Goal: Task Accomplishment & Management: Use online tool/utility

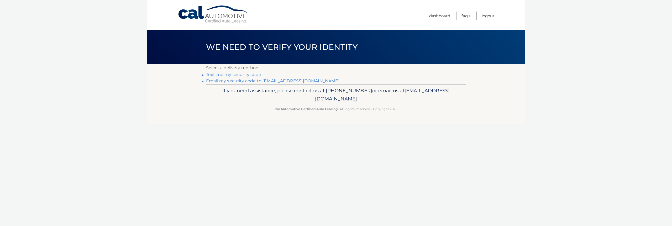
click at [244, 82] on link "**********" at bounding box center [273, 81] width 134 height 5
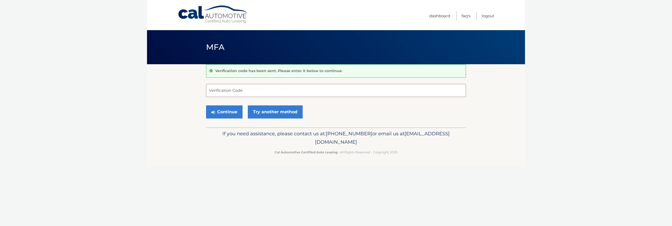
click at [242, 92] on input "Verification Code" at bounding box center [336, 90] width 260 height 13
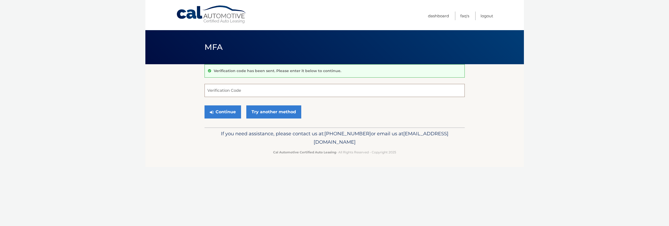
paste input "049305"
type input "049305"
click at [220, 115] on button "Continue" at bounding box center [222, 112] width 37 height 13
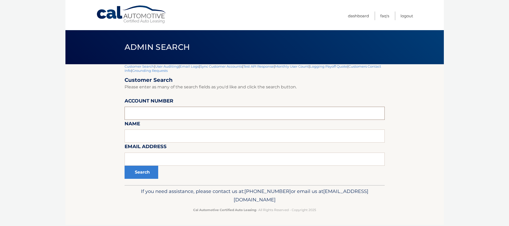
click at [187, 114] on input "text" at bounding box center [255, 113] width 260 height 13
paste input "44455652888"
type input "44455652888"
click at [125, 166] on button "Search" at bounding box center [142, 172] width 34 height 13
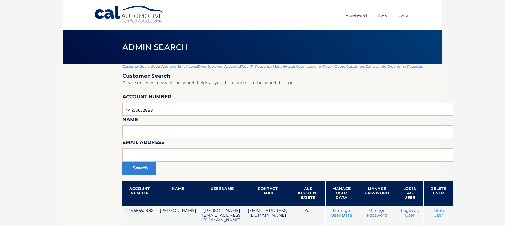
click at [53, 96] on body "Cal Automotive Menu Dashboard FAQ's Logout |" at bounding box center [252, 113] width 505 height 226
click at [166, 66] on link "User Auditing" at bounding box center [165, 66] width 24 height 4
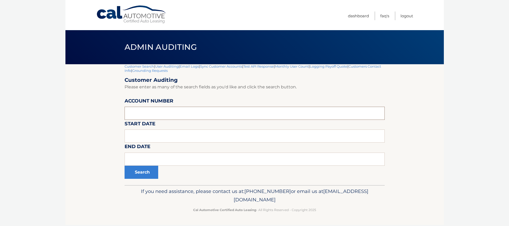
click at [153, 112] on input "tel" at bounding box center [255, 113] width 260 height 13
paste input "44455652888"
type input "44455652888"
click at [153, 173] on button "Search" at bounding box center [142, 172] width 34 height 13
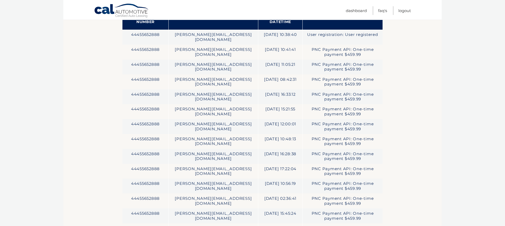
scroll to position [103, 0]
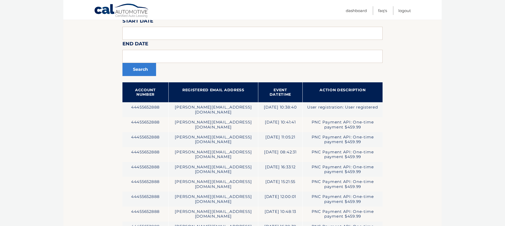
click at [411, 115] on section "Customer Search | User Auditing | Email Logs | Sync Customer Accounts | Test AP…" at bounding box center [252, 184] width 378 height 446
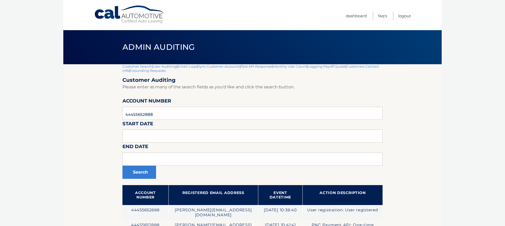
click at [193, 67] on link "Email Logs" at bounding box center [187, 66] width 19 height 4
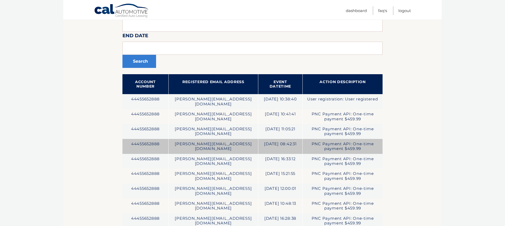
scroll to position [126, 0]
